Goal: Find specific page/section: Find specific page/section

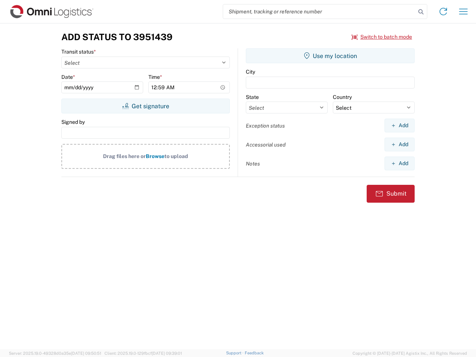
click at [319, 12] on input "search" at bounding box center [319, 11] width 193 height 14
click at [421, 12] on icon at bounding box center [421, 12] width 10 height 10
click at [443, 12] on icon at bounding box center [443, 12] width 12 height 12
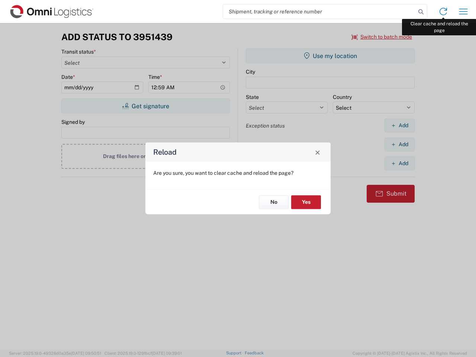
click at [463, 12] on div "Reload Are you sure, you want to clear cache and reload the page? No Yes" at bounding box center [238, 178] width 476 height 357
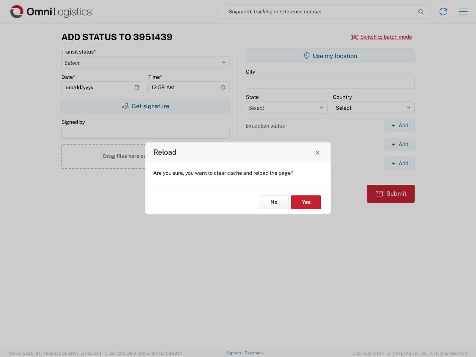
click at [382, 37] on div "Reload Are you sure, you want to clear cache and reload the page? No Yes" at bounding box center [238, 178] width 476 height 357
click at [145, 106] on div "Reload Are you sure, you want to clear cache and reload the page? No Yes" at bounding box center [238, 178] width 476 height 357
click at [330, 56] on div "Reload Are you sure, you want to clear cache and reload the page? No Yes" at bounding box center [238, 178] width 476 height 357
click at [399, 125] on div "Reload Are you sure, you want to clear cache and reload the page? No Yes" at bounding box center [238, 178] width 476 height 357
click at [399, 144] on div "Reload Are you sure, you want to clear cache and reload the page? No Yes" at bounding box center [238, 178] width 476 height 357
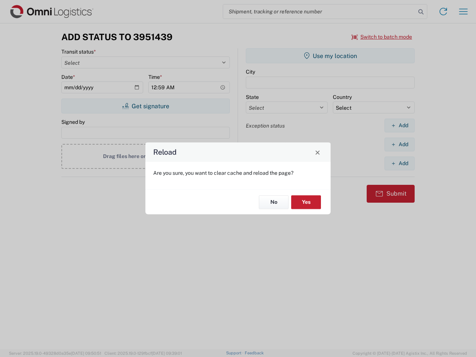
click at [399, 163] on div "Reload Are you sure, you want to clear cache and reload the page? No Yes" at bounding box center [238, 178] width 476 height 357
